Goal: Register for event/course

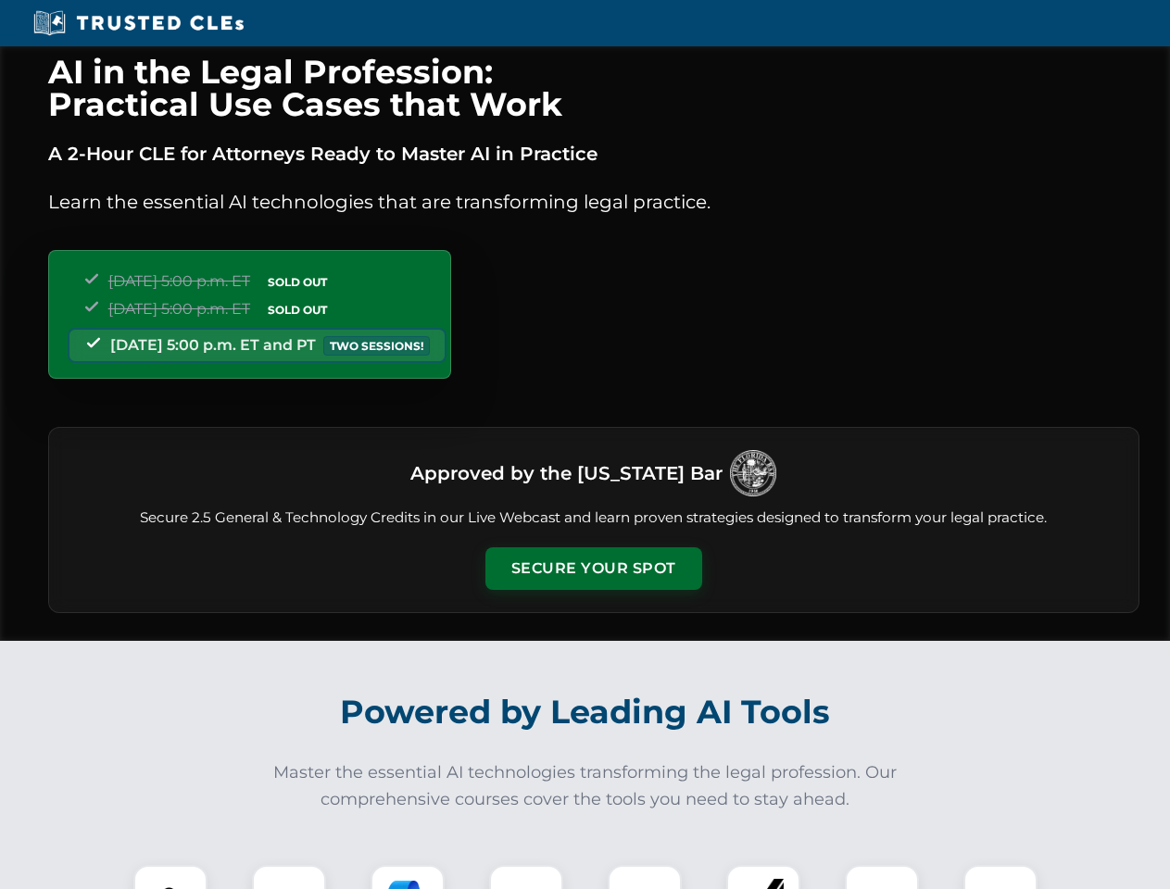
click at [593, 569] on button "Secure Your Spot" at bounding box center [593, 569] width 217 height 43
click at [170, 877] on img at bounding box center [171, 903] width 54 height 54
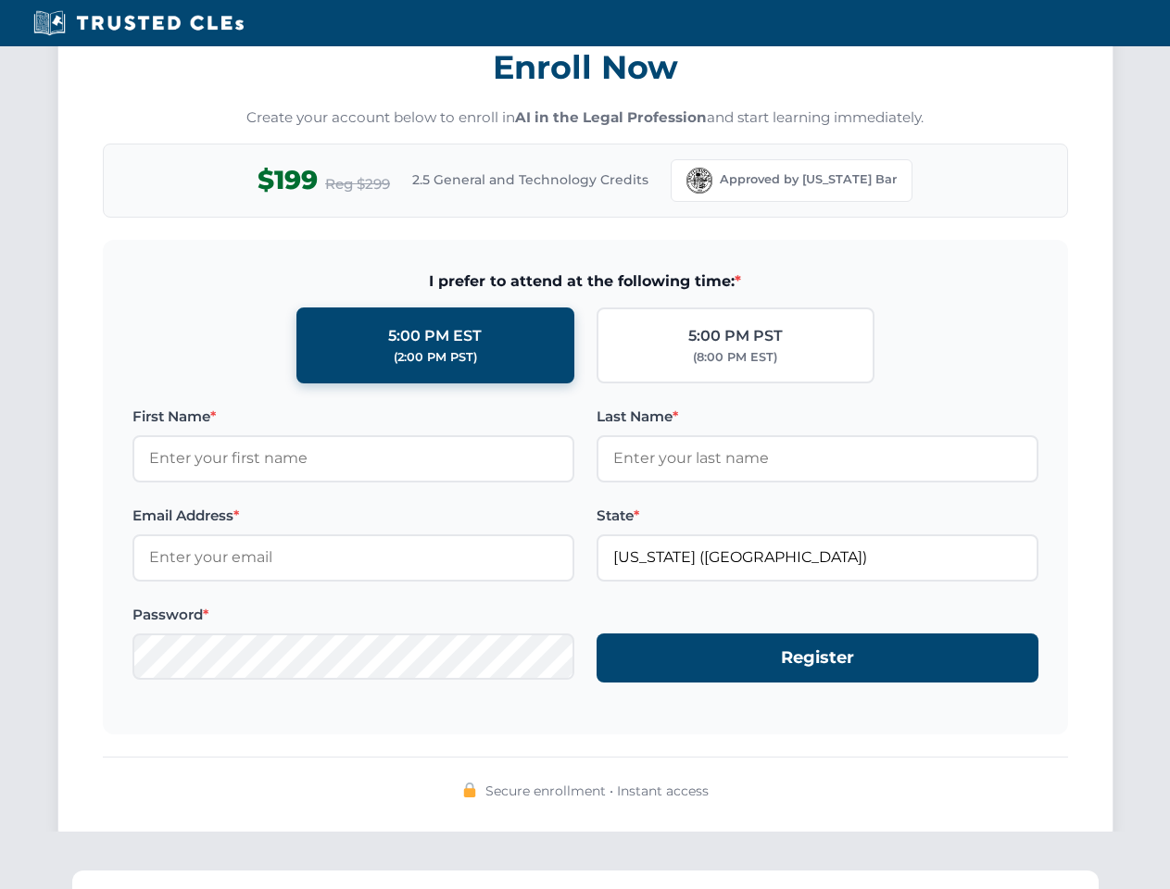
scroll to position [1819, 0]
